Goal: Find specific page/section: Find specific page/section

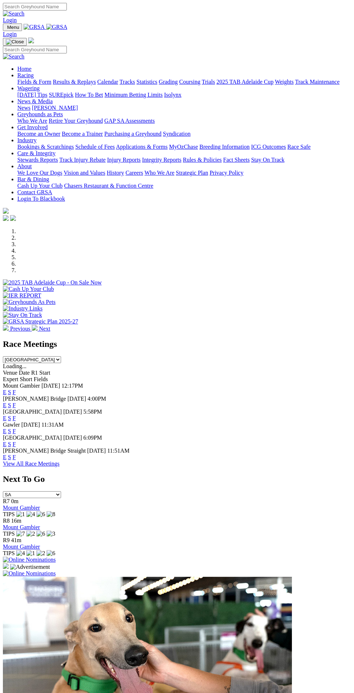
click at [16, 402] on link "F" at bounding box center [14, 405] width 3 height 6
